Goal: Task Accomplishment & Management: Manage account settings

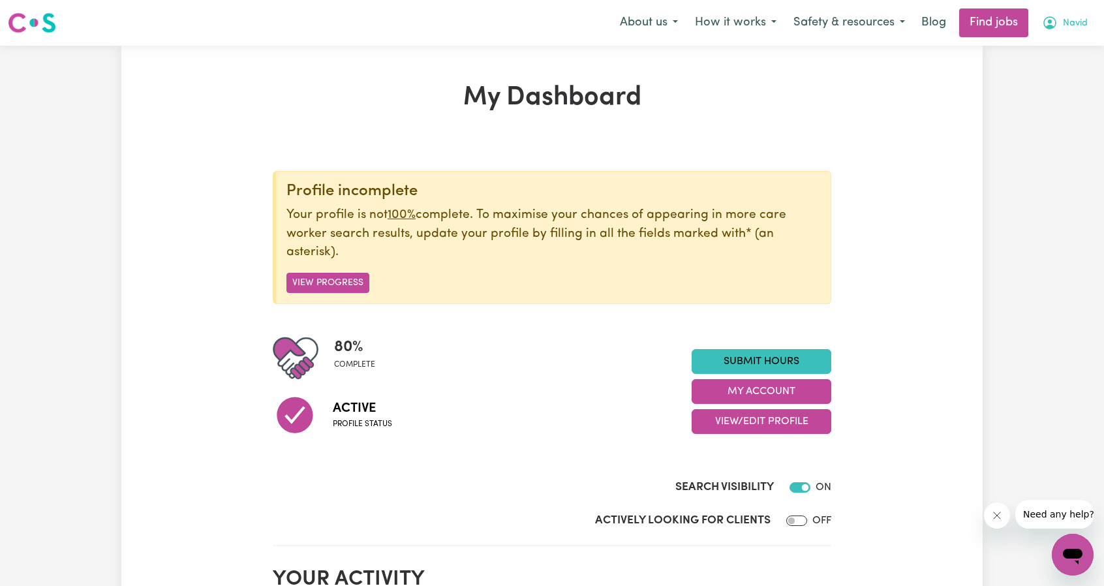
click at [1074, 20] on span "Navid" at bounding box center [1075, 23] width 25 height 14
click at [1066, 39] on link "My Account" at bounding box center [1044, 51] width 103 height 25
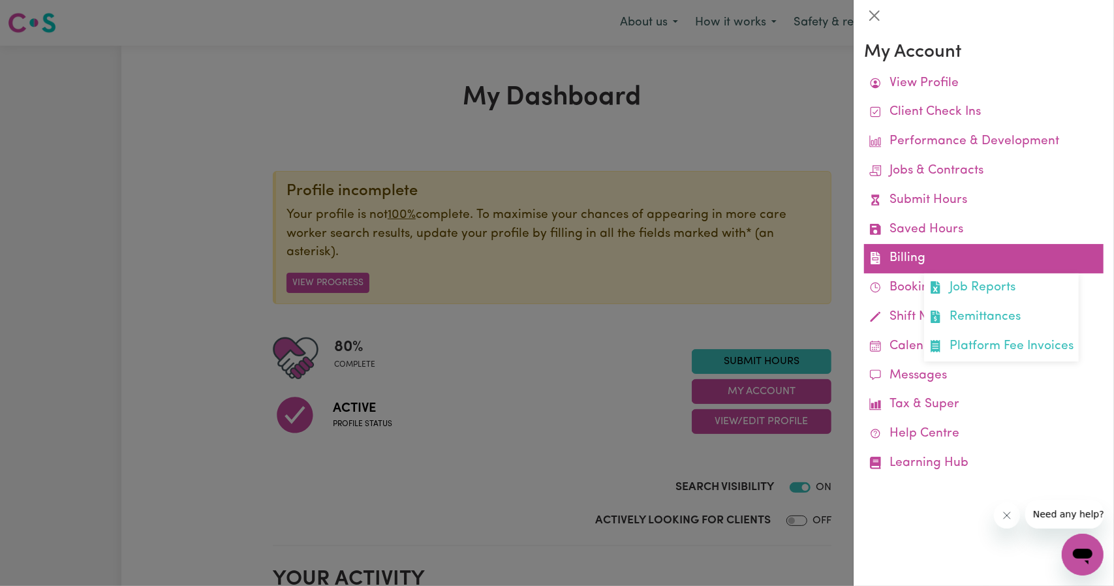
click at [919, 256] on link "Billing Job Reports Remittances Platform Fee Invoices" at bounding box center [983, 258] width 239 height 29
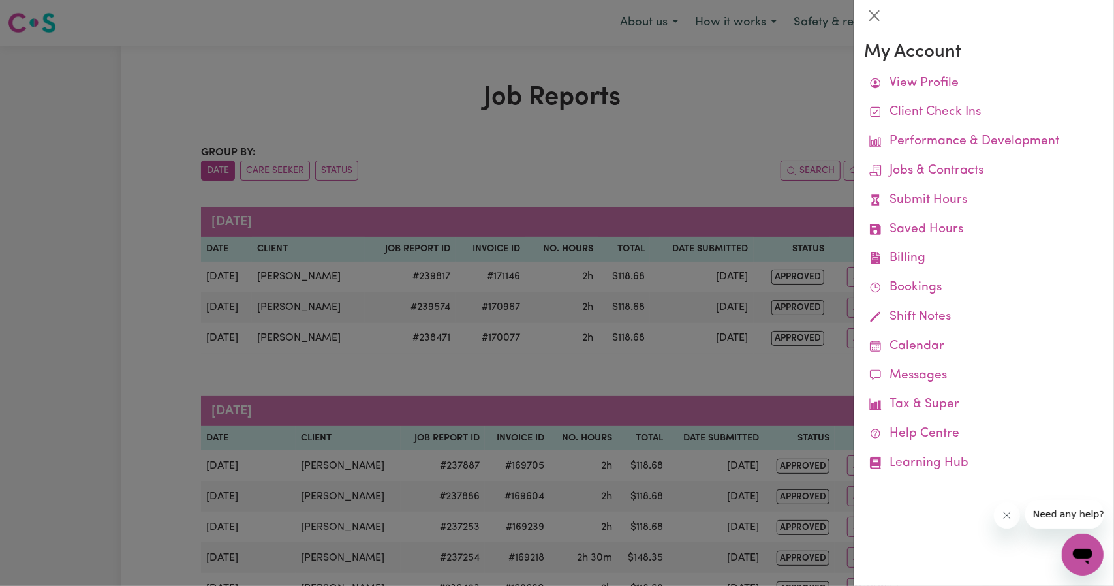
click at [753, 89] on div at bounding box center [557, 293] width 1114 height 586
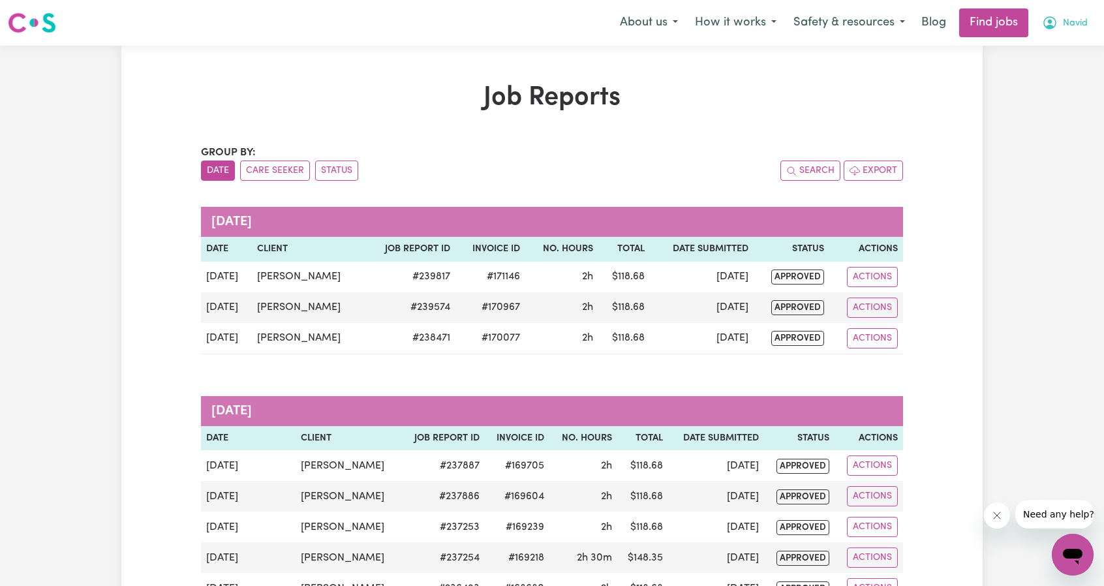
click at [1073, 29] on span "Navid" at bounding box center [1075, 23] width 25 height 14
click at [1018, 100] on link "Logout" at bounding box center [1044, 99] width 103 height 25
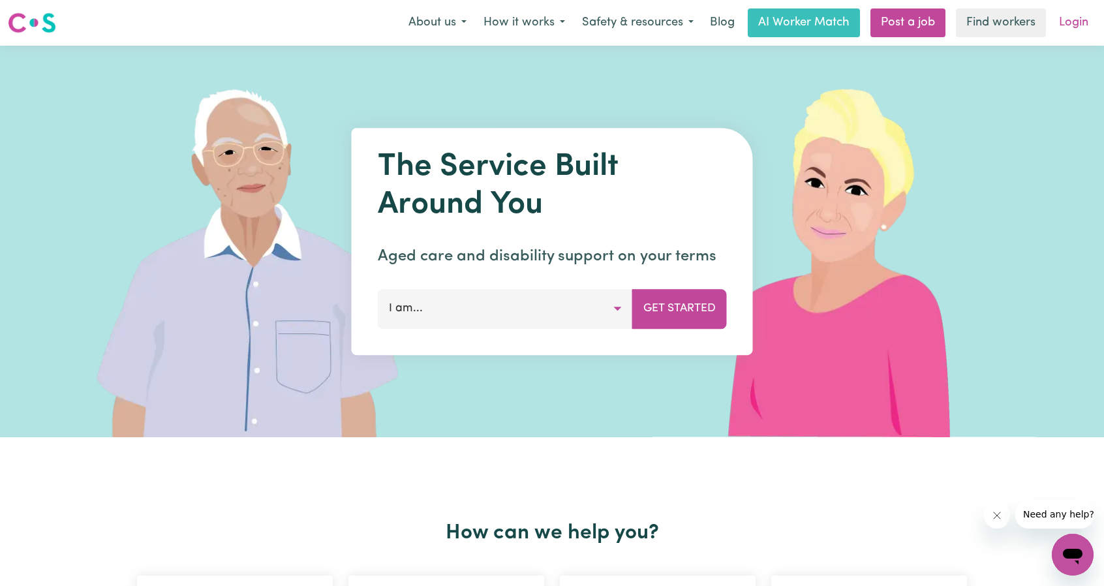
click at [1085, 19] on link "Login" at bounding box center [1073, 22] width 45 height 29
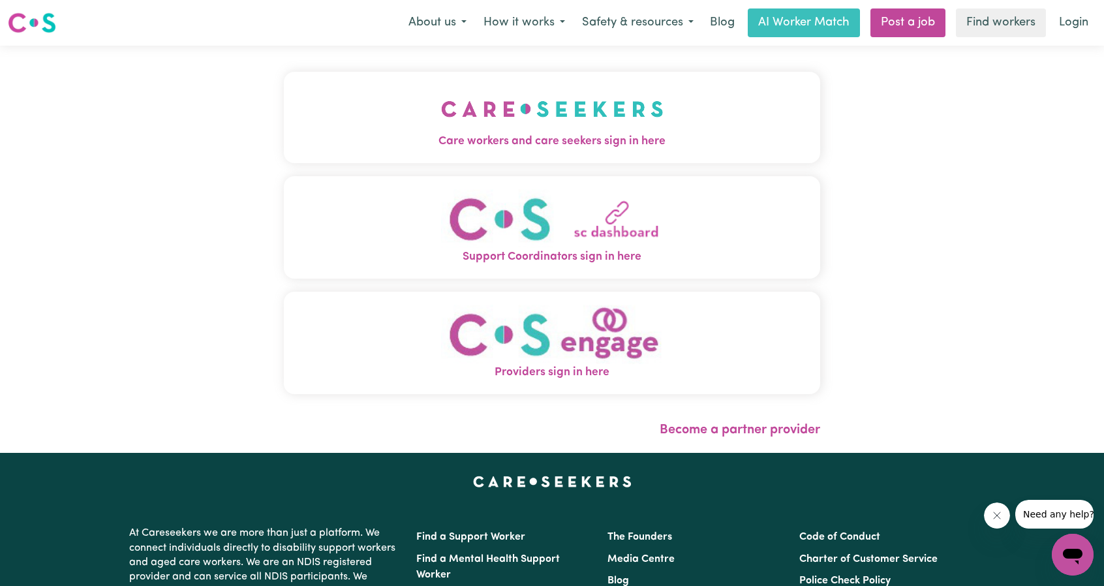
click at [330, 117] on button "Care workers and care seekers sign in here" at bounding box center [552, 117] width 536 height 91
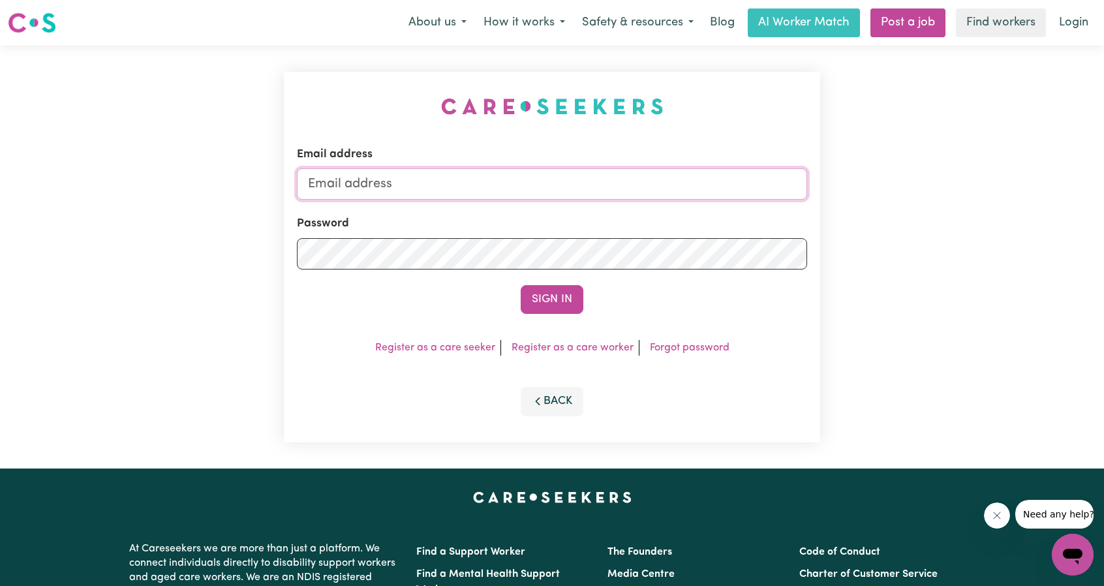
click at [540, 193] on input "Email address" at bounding box center [552, 183] width 510 height 31
drag, startPoint x: 376, startPoint y: 182, endPoint x: 713, endPoint y: 236, distance: 341.6
click at [707, 225] on form "Email address [EMAIL_ADDRESS][PERSON_NAME][DOMAIN_NAME] Password Sign In" at bounding box center [552, 230] width 510 height 168
type input "[EMAIL_ADDRESS][DOMAIN_NAME]"
click at [557, 298] on button "Sign In" at bounding box center [552, 299] width 63 height 29
